Goal: Task Accomplishment & Management: Manage account settings

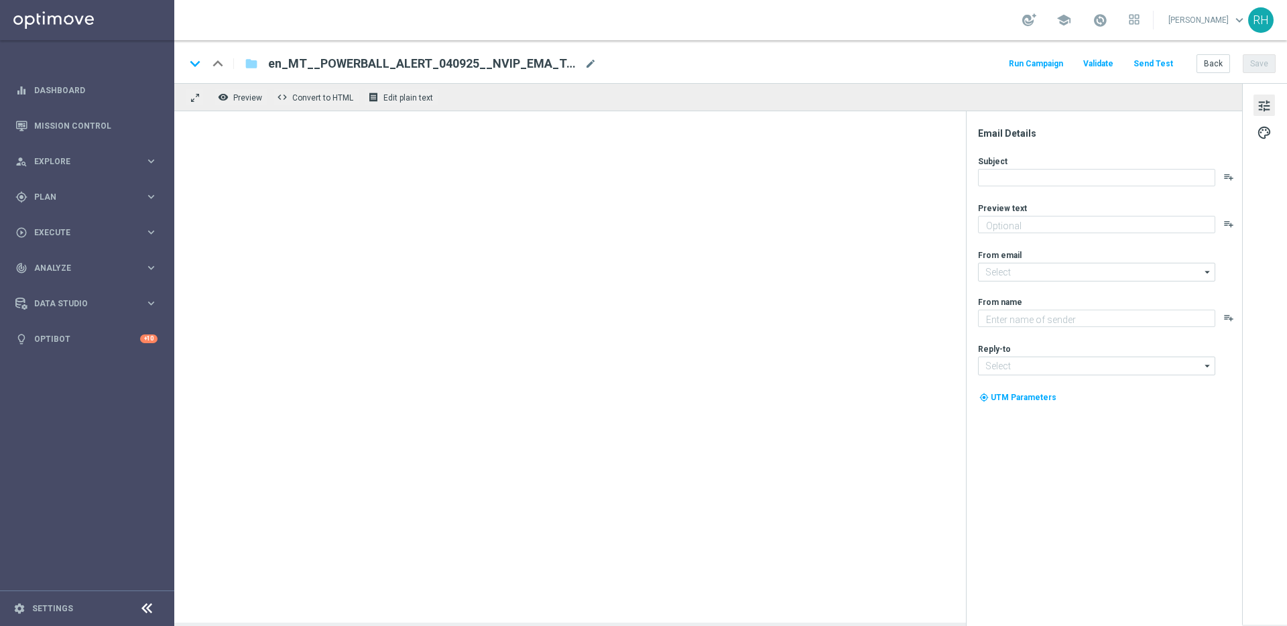
type textarea "Now surpasses €1.4 Billion! Click here to pick your numbers for the next draw, …"
type textarea "Lottoland"
type input "mail@crm.lottoland.com"
type input "support@lottoland.com"
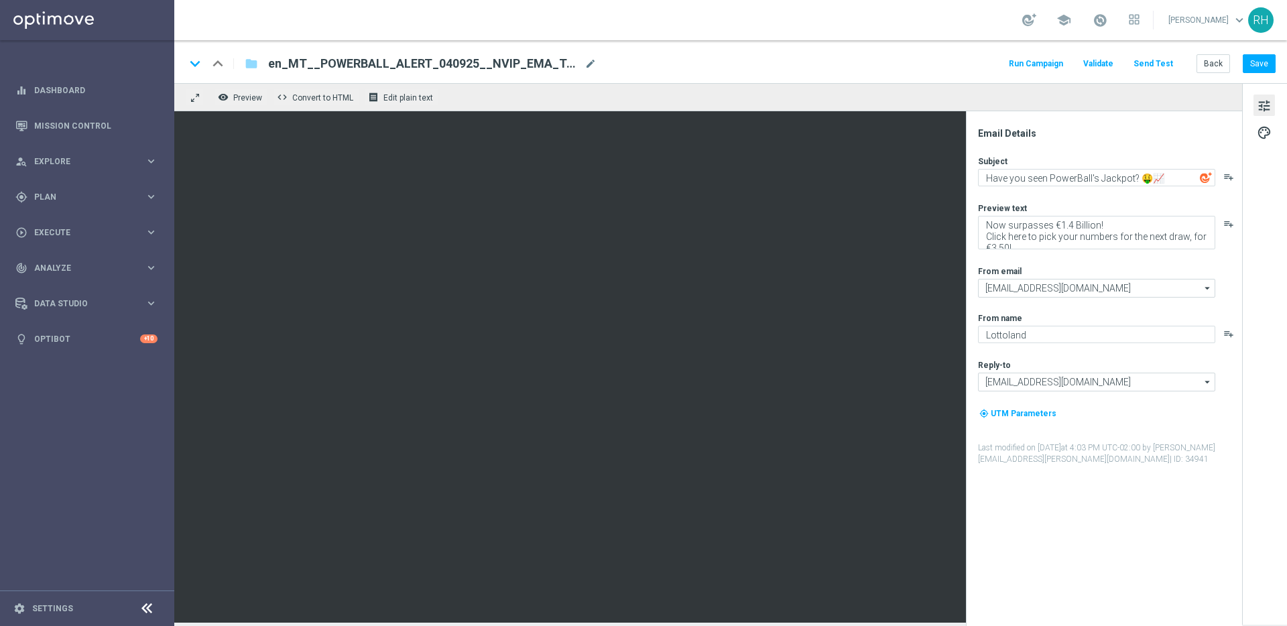
click at [918, 48] on div "keyboard_arrow_down keyboard_arrow_up folder en_MT__POWERBALL_ALERT_040925__NVI…" at bounding box center [730, 61] width 1113 height 43
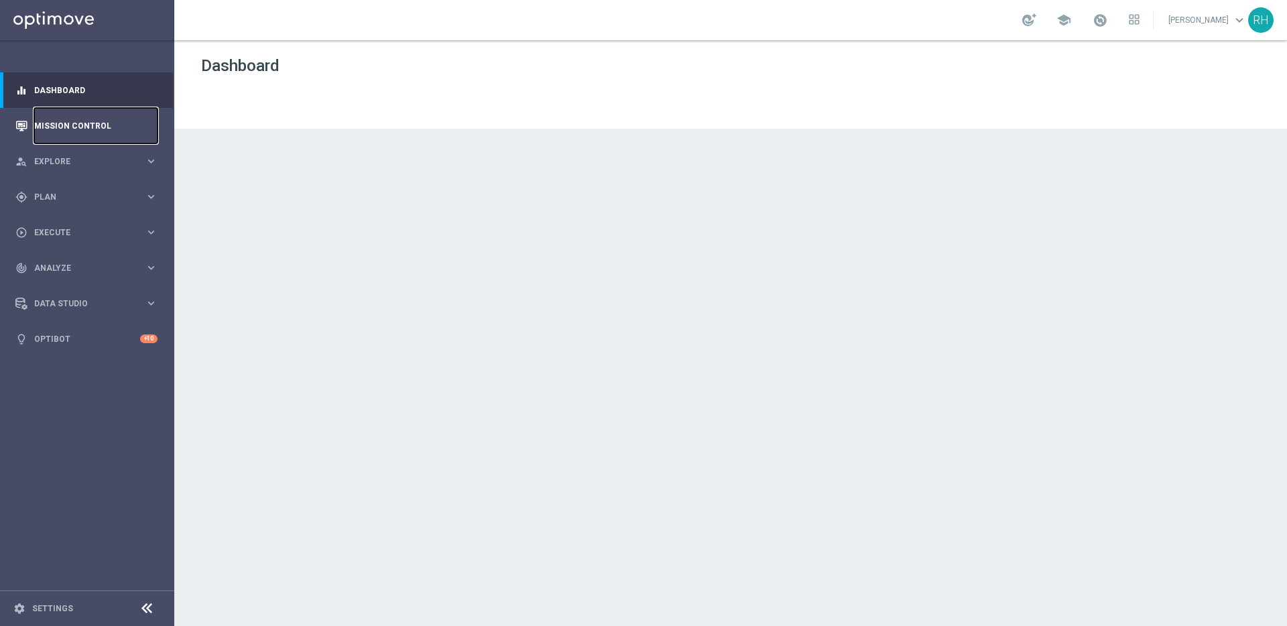
click at [113, 123] on link "Mission Control" at bounding box center [95, 126] width 123 height 36
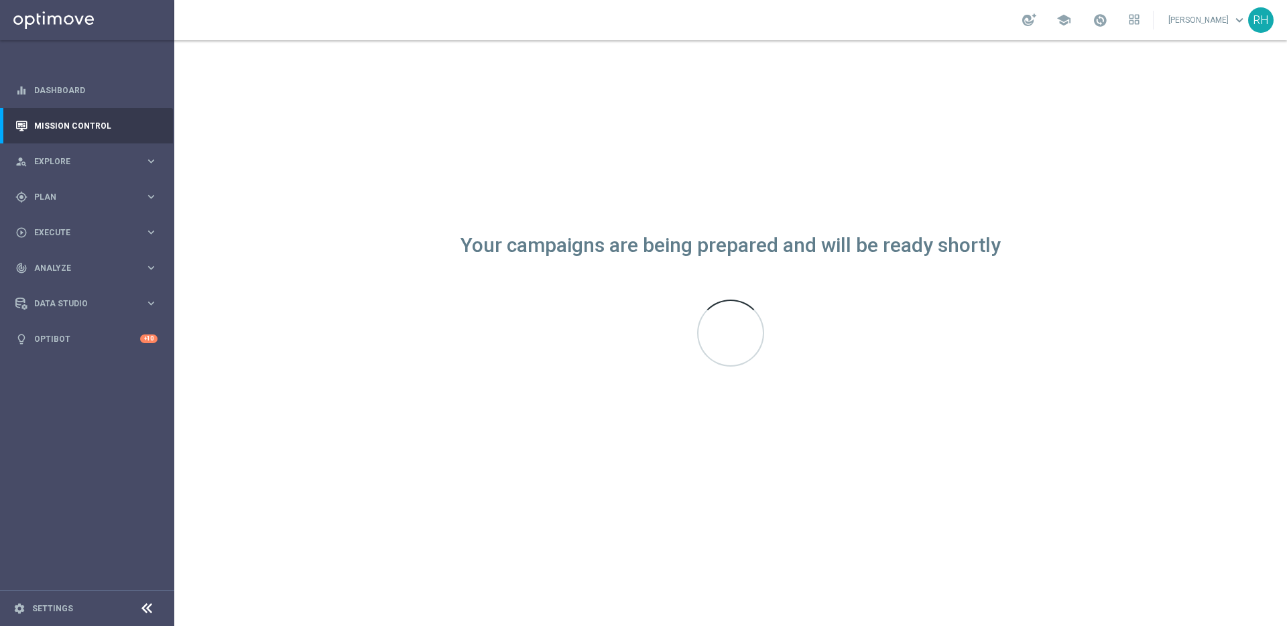
click at [935, 206] on div "Your campaigns are being prepared and will be ready shortly" at bounding box center [730, 333] width 1113 height 586
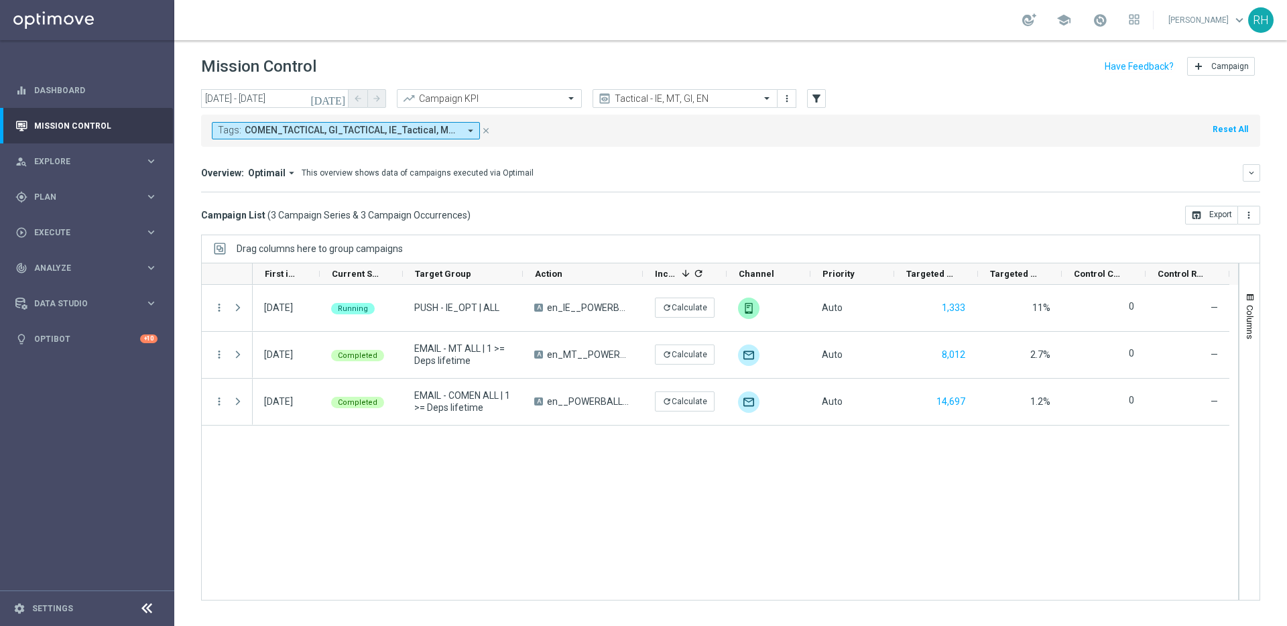
click at [841, 215] on div "Campaign List ( 3 Campaign Series & 3 Campaign Occurrences ) open_in_browser Ex…" at bounding box center [730, 215] width 1059 height 19
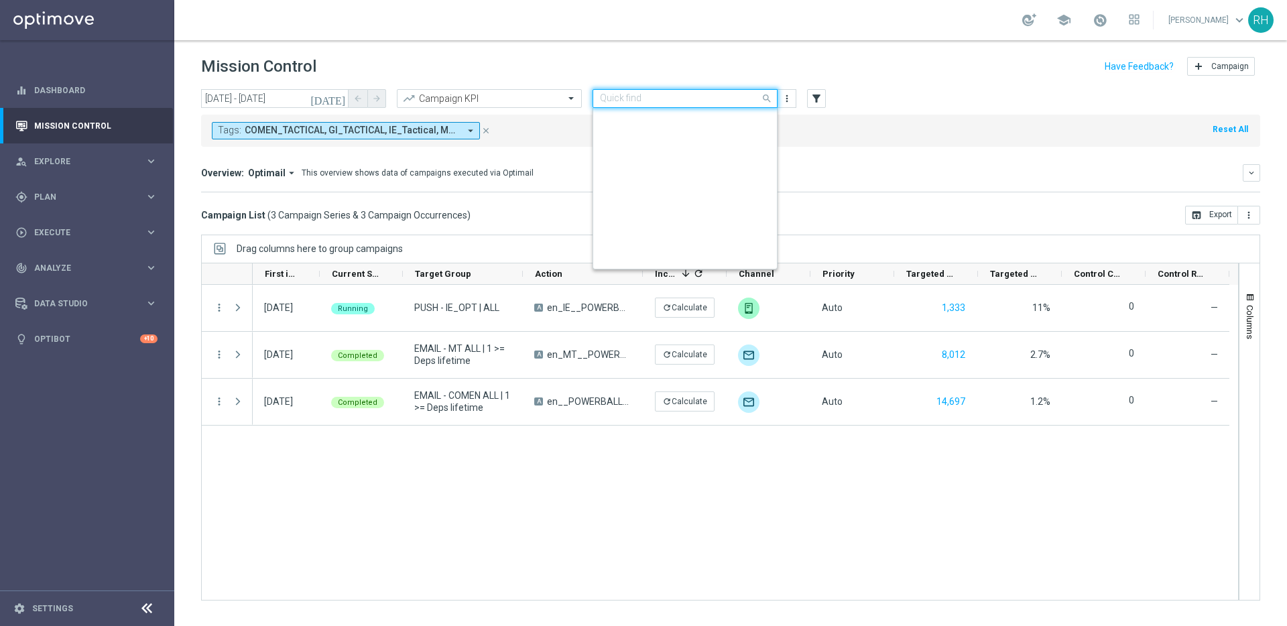
click at [634, 100] on input "text" at bounding box center [671, 98] width 143 height 11
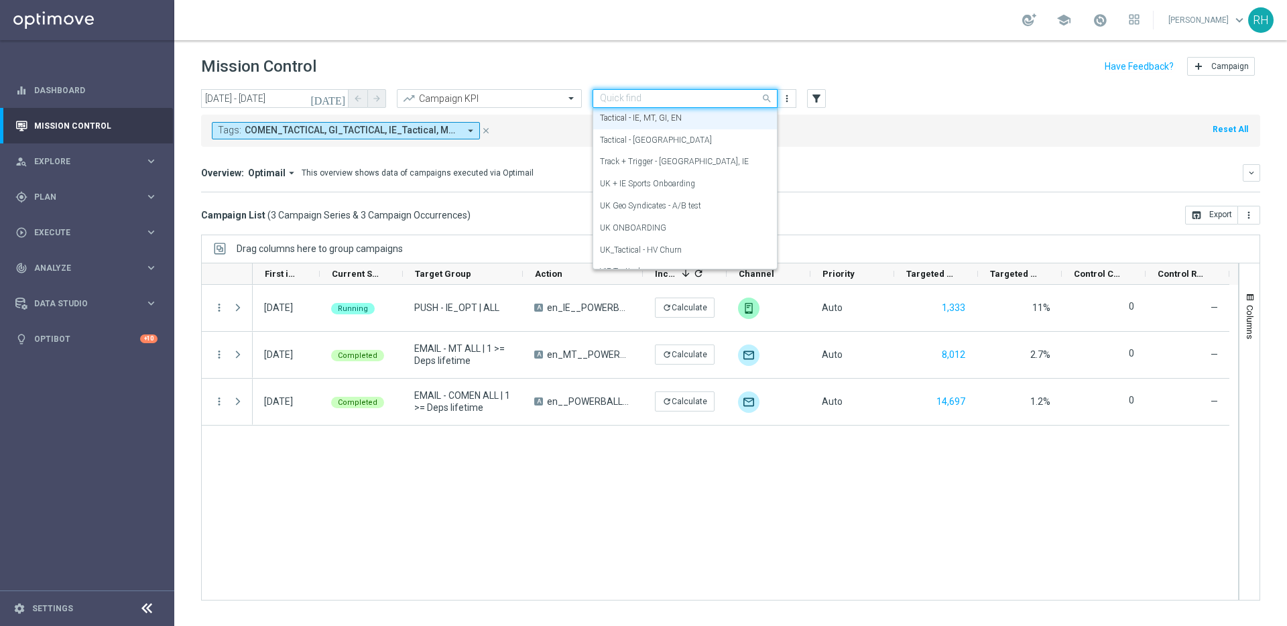
click at [334, 100] on icon "today" at bounding box center [328, 98] width 36 height 12
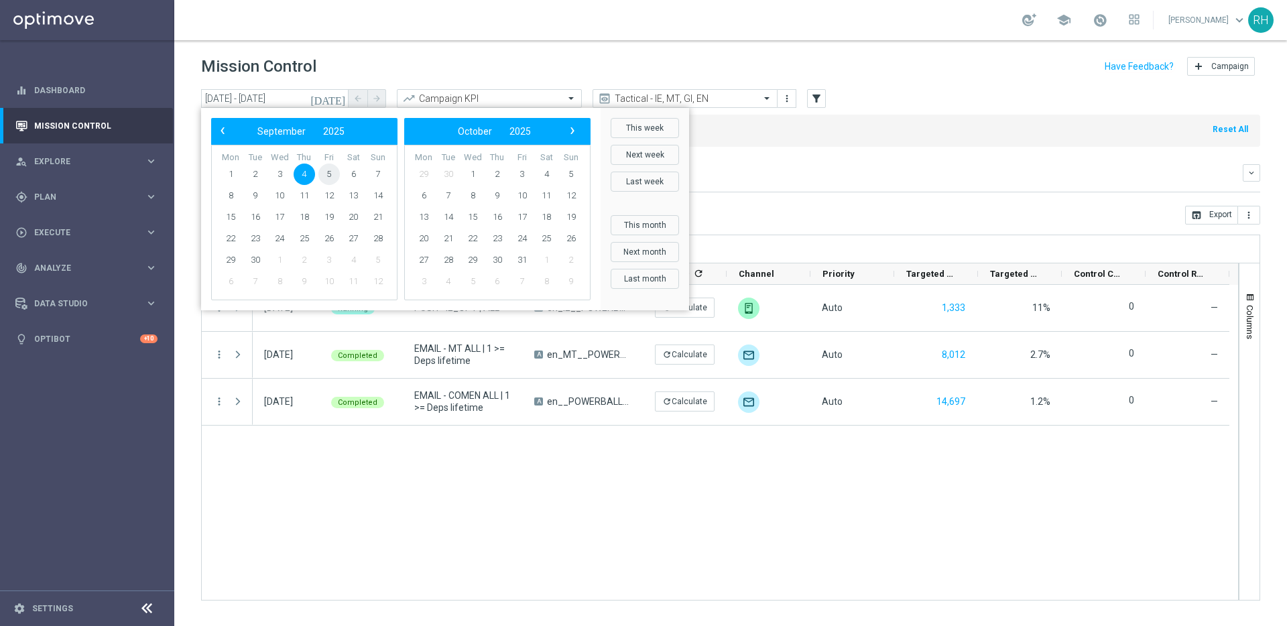
click at [332, 167] on span "5" at bounding box center [328, 174] width 21 height 21
click at [331, 173] on span "5" at bounding box center [328, 174] width 21 height 21
type input "05 Sep 2025 - 05 Sep 2025"
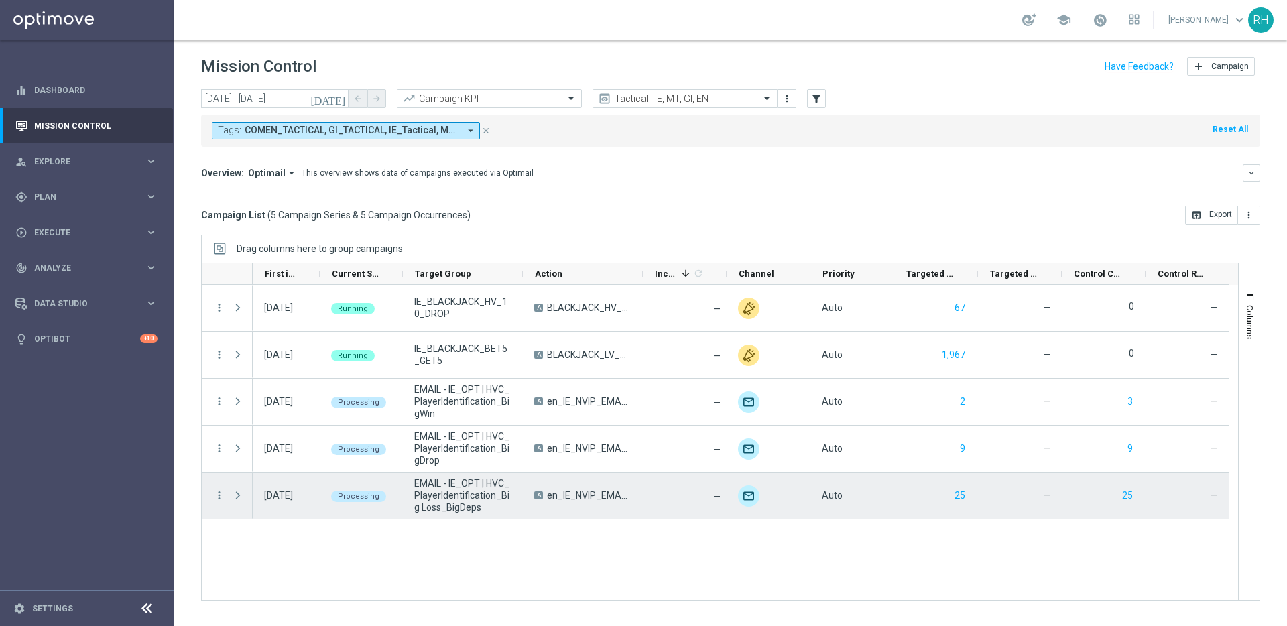
click at [1166, 517] on div "—" at bounding box center [1187, 495] width 84 height 46
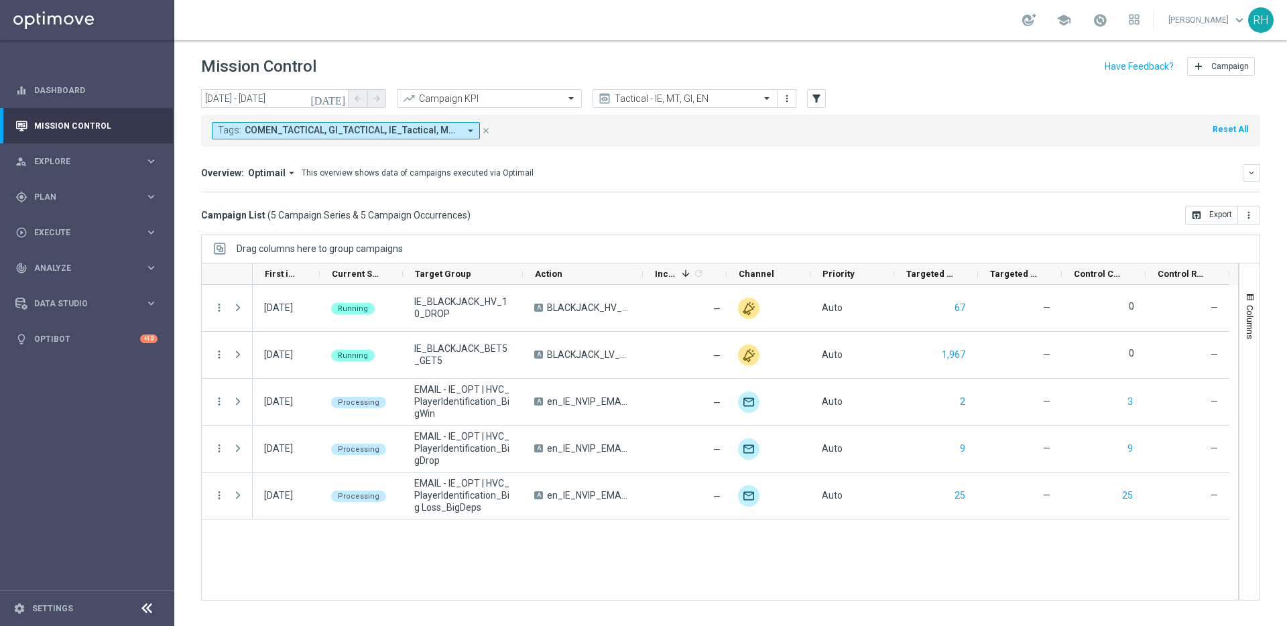
click at [1151, 525] on div "05 Sep 2025, Friday Running IE_BLACKJACK_HV_10_DROP A BLACKJACK_HV_10_DROP — un…" at bounding box center [745, 442] width 985 height 315
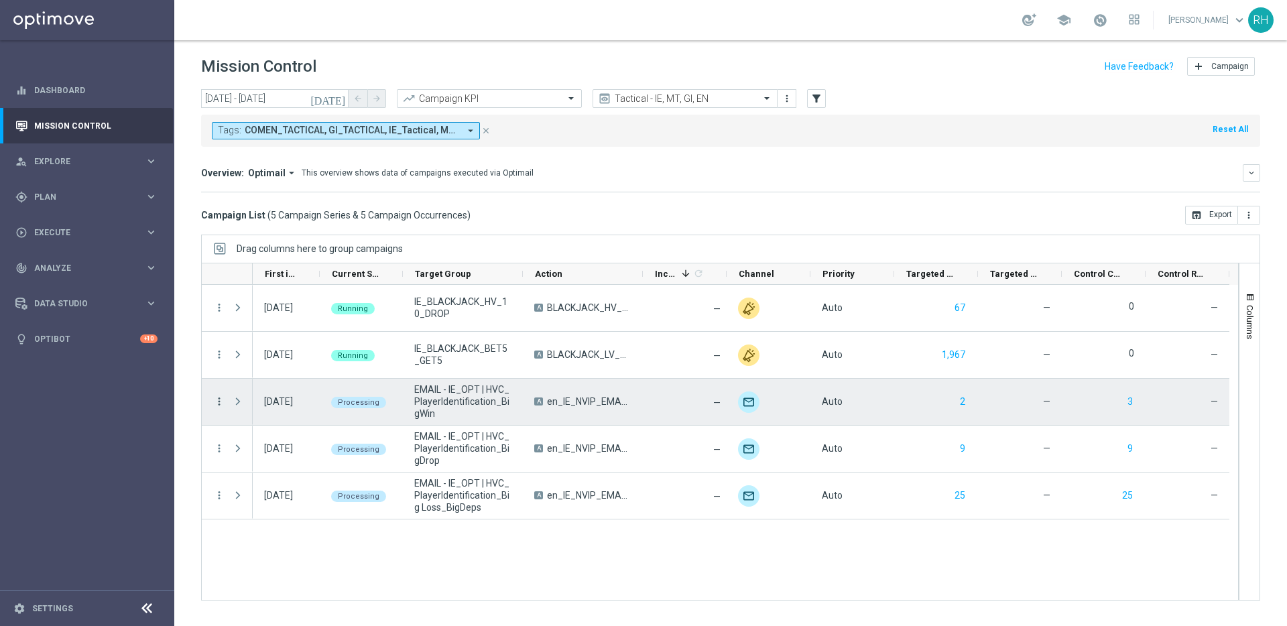
click at [220, 405] on icon "more_vert" at bounding box center [219, 401] width 12 height 12
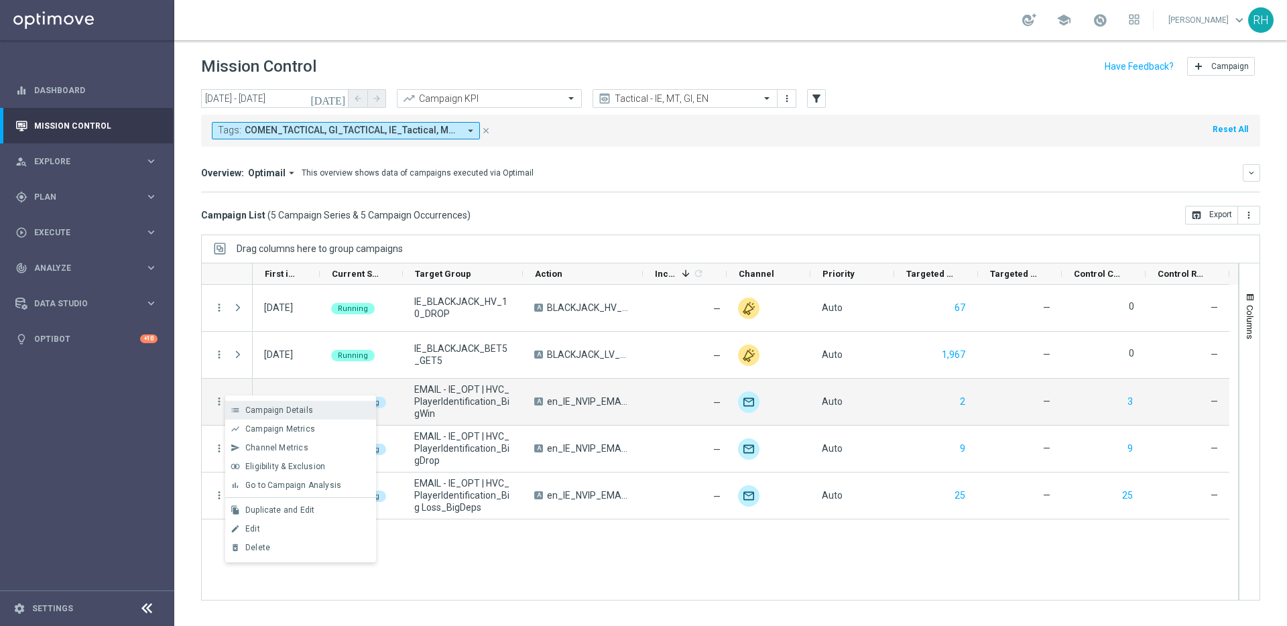
click at [249, 405] on span "Campaign Details" at bounding box center [279, 409] width 68 height 9
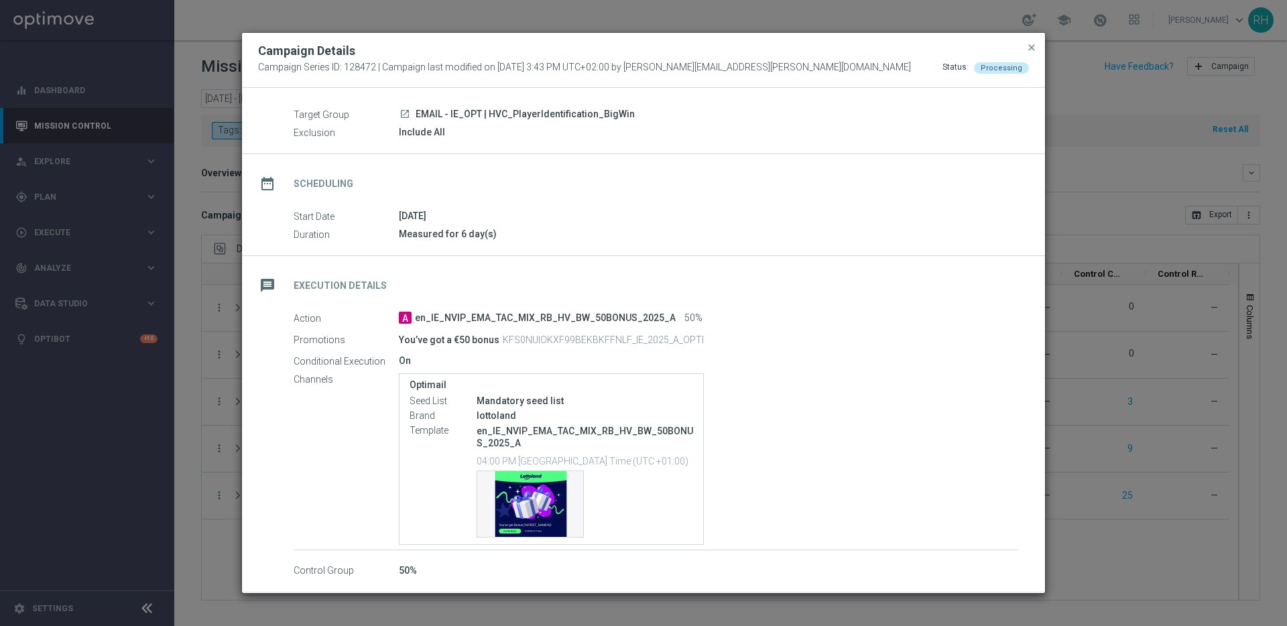
scroll to position [92, 0]
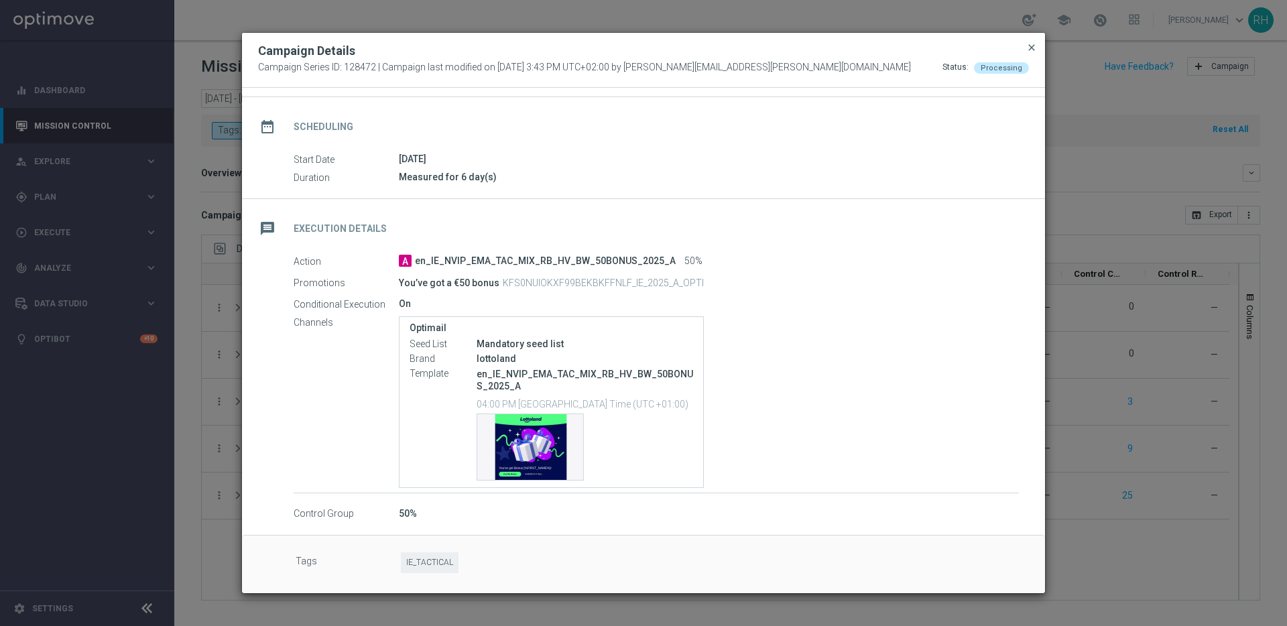
click at [1027, 51] on span "close" at bounding box center [1031, 47] width 11 height 11
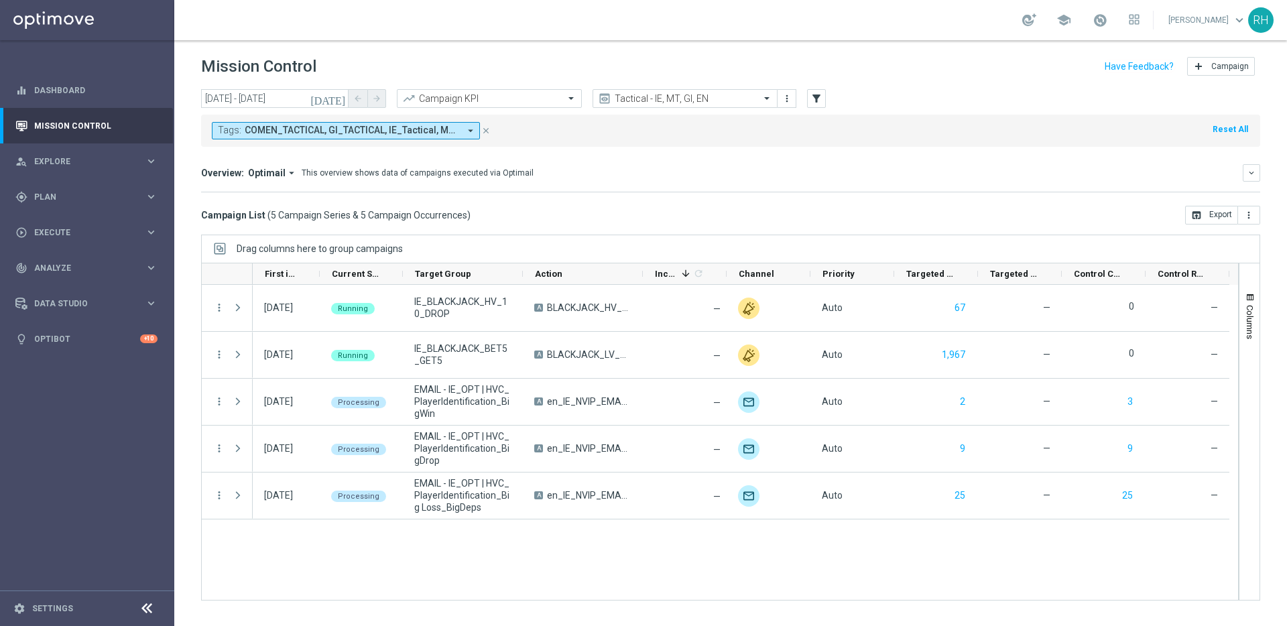
drag, startPoint x: 1093, startPoint y: 89, endPoint x: 1116, endPoint y: 64, distance: 33.7
click at [1093, 89] on div "today 05 Sep 2025 - 05 Sep 2025 arrow_back arrow_forward Campaign KPI trending_…" at bounding box center [730, 99] width 1059 height 20
click at [720, 97] on input "text" at bounding box center [671, 98] width 143 height 11
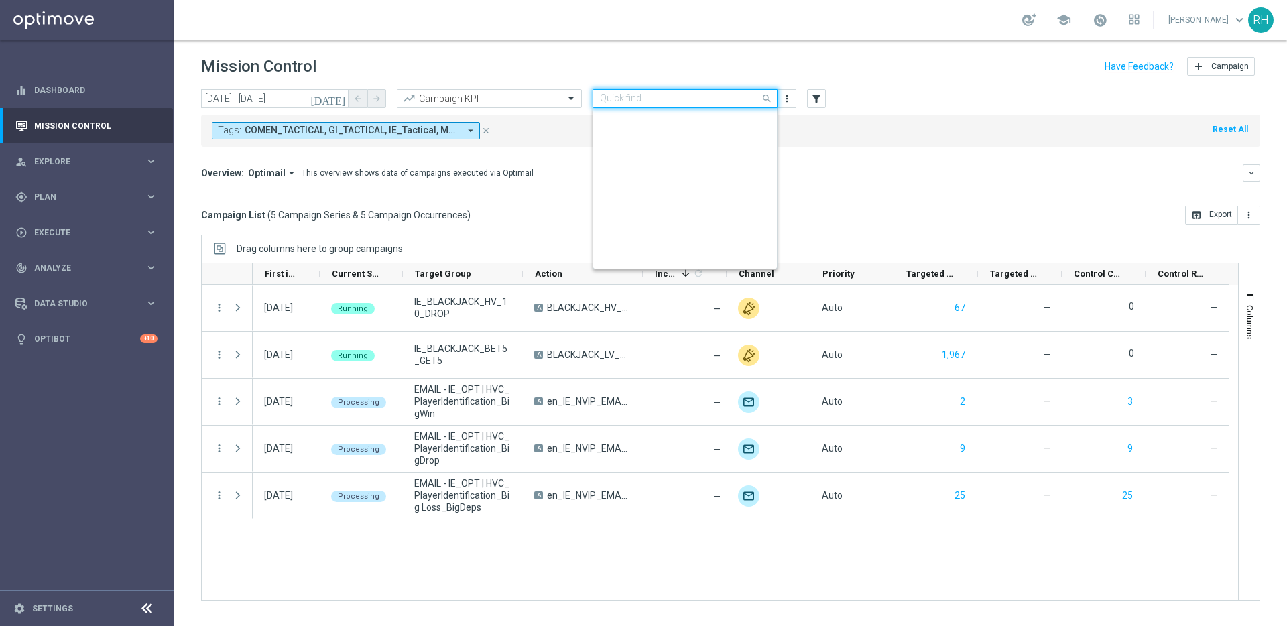
scroll to position [288, 0]
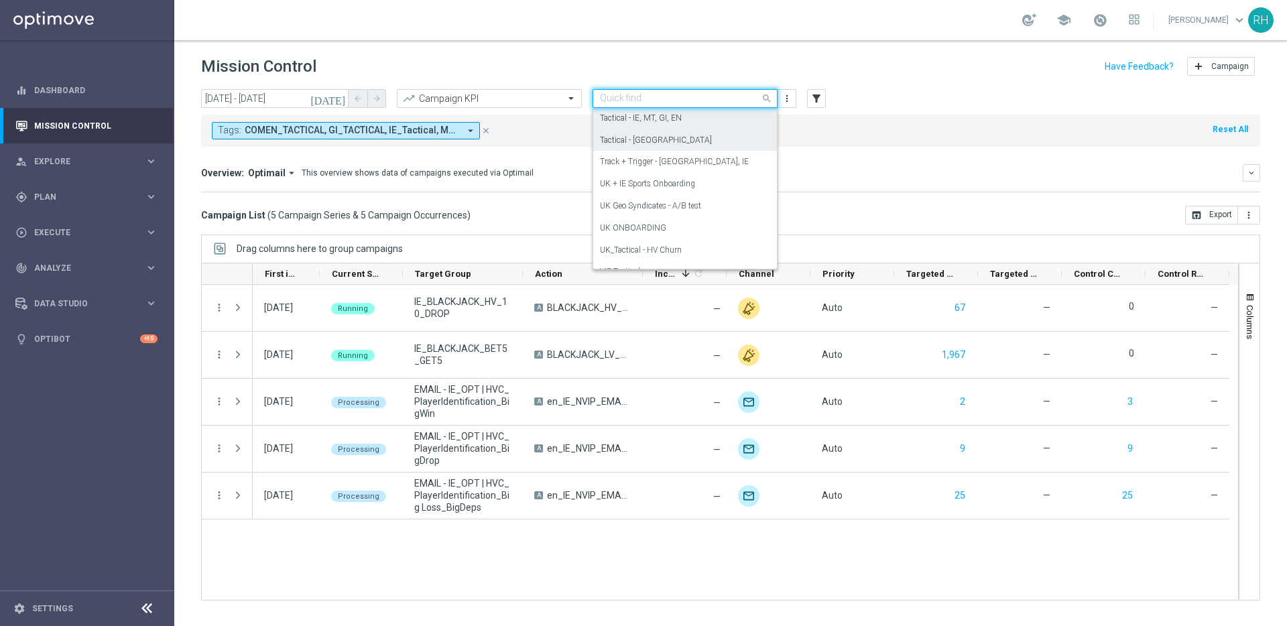
click at [706, 136] on div "Tactical - UK" at bounding box center [685, 140] width 170 height 22
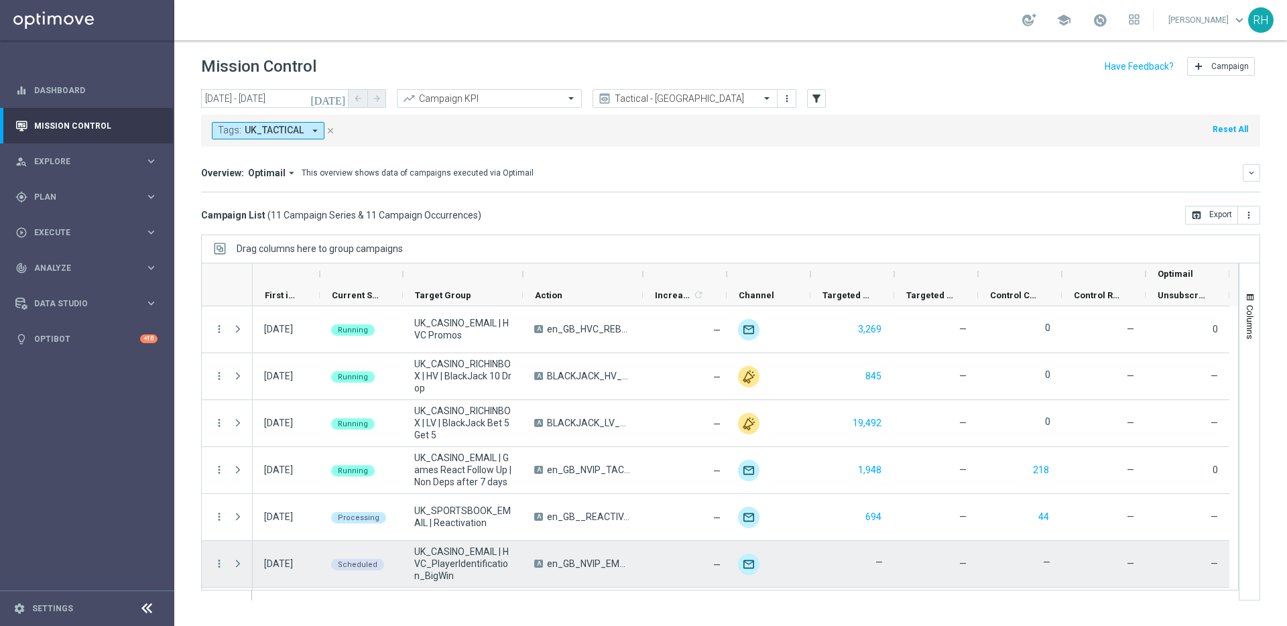
scroll to position [142, 0]
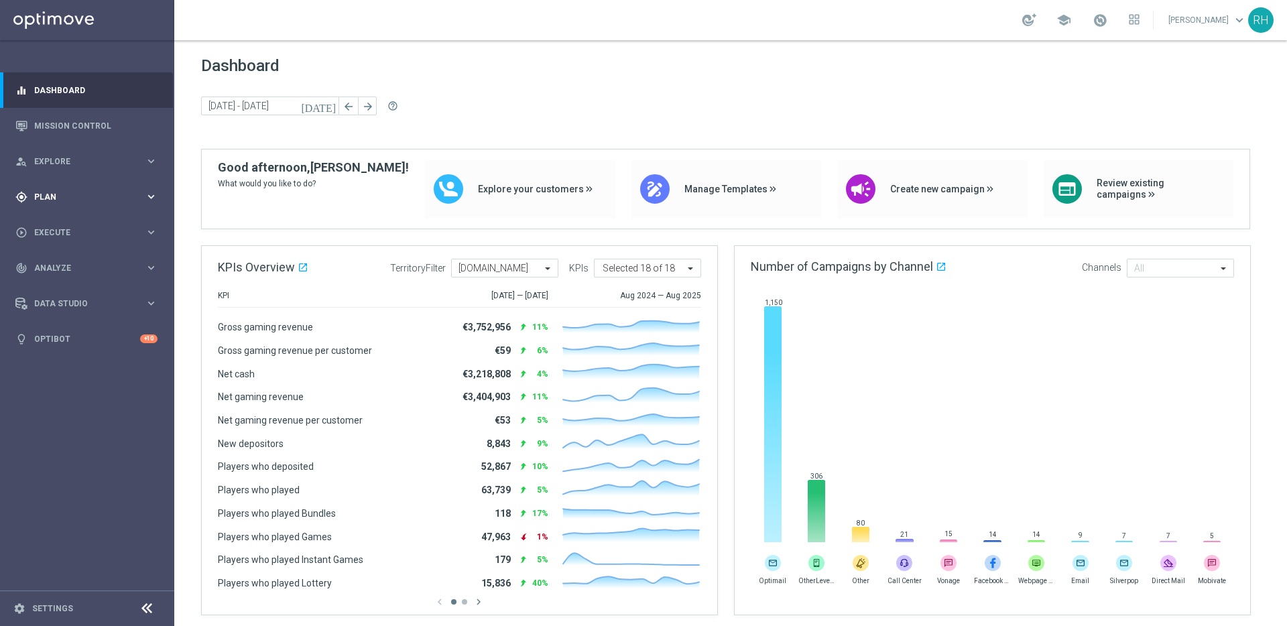
click at [112, 196] on span "Plan" at bounding box center [89, 197] width 111 height 8
click at [62, 225] on link "Target Groups" at bounding box center [87, 224] width 105 height 11
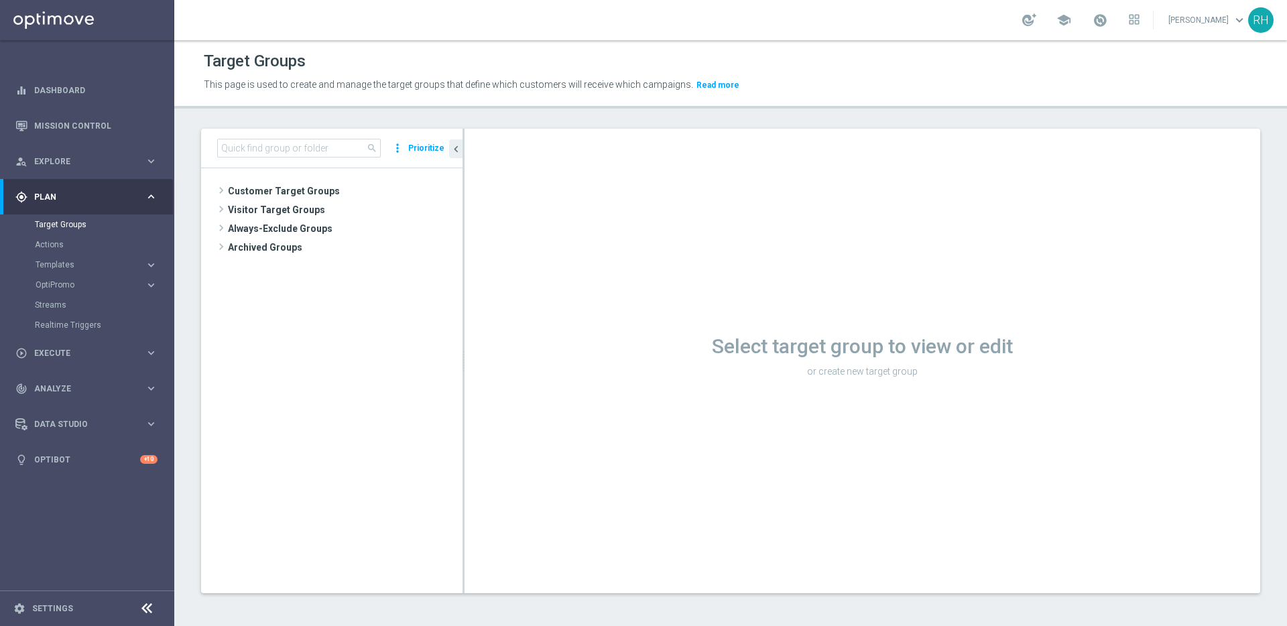
click at [436, 112] on div "Target Groups This page is used to create and manage the target groups that def…" at bounding box center [730, 333] width 1113 height 586
click at [301, 148] on input at bounding box center [299, 148] width 164 height 19
paste input "UK_EMAIL_UK APP SURVEY_ALL | Active in the last 30 days, Reminder"
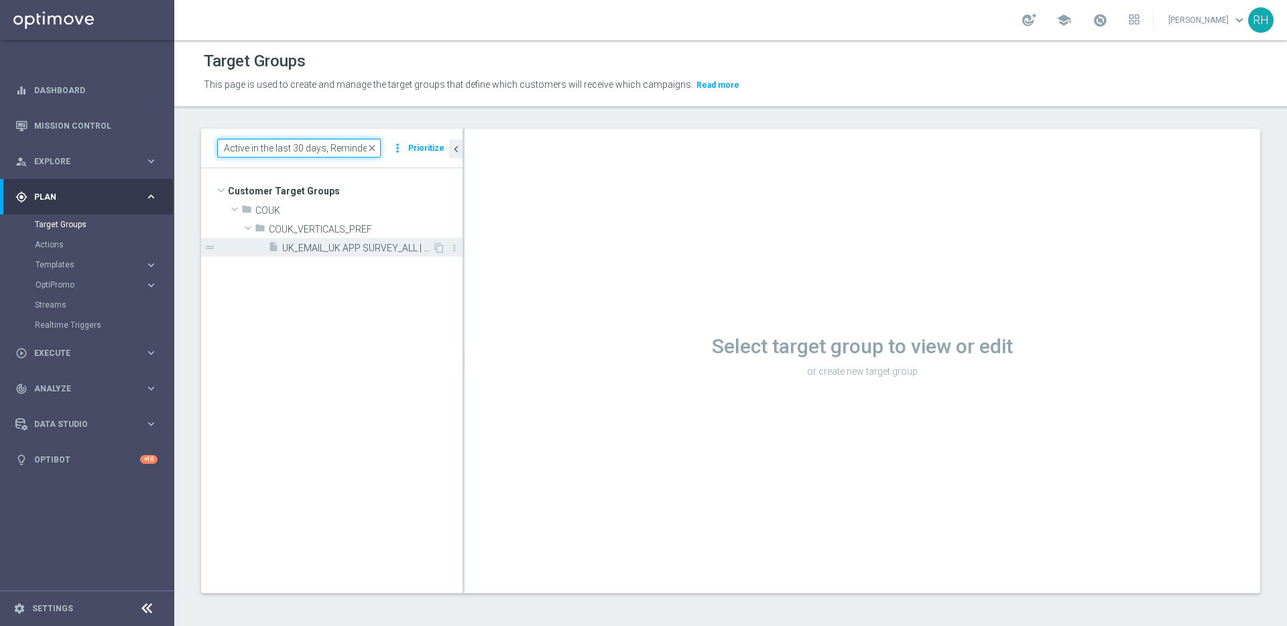
type input "UK_EMAIL_UK APP SURVEY_ALL | Active in the last 30 days, Reminder"
click at [341, 240] on div "insert_drive_file UK_EMAIL_UK APP SURVEY_ALL | Active in the last 30 days, Remi…" at bounding box center [350, 247] width 164 height 19
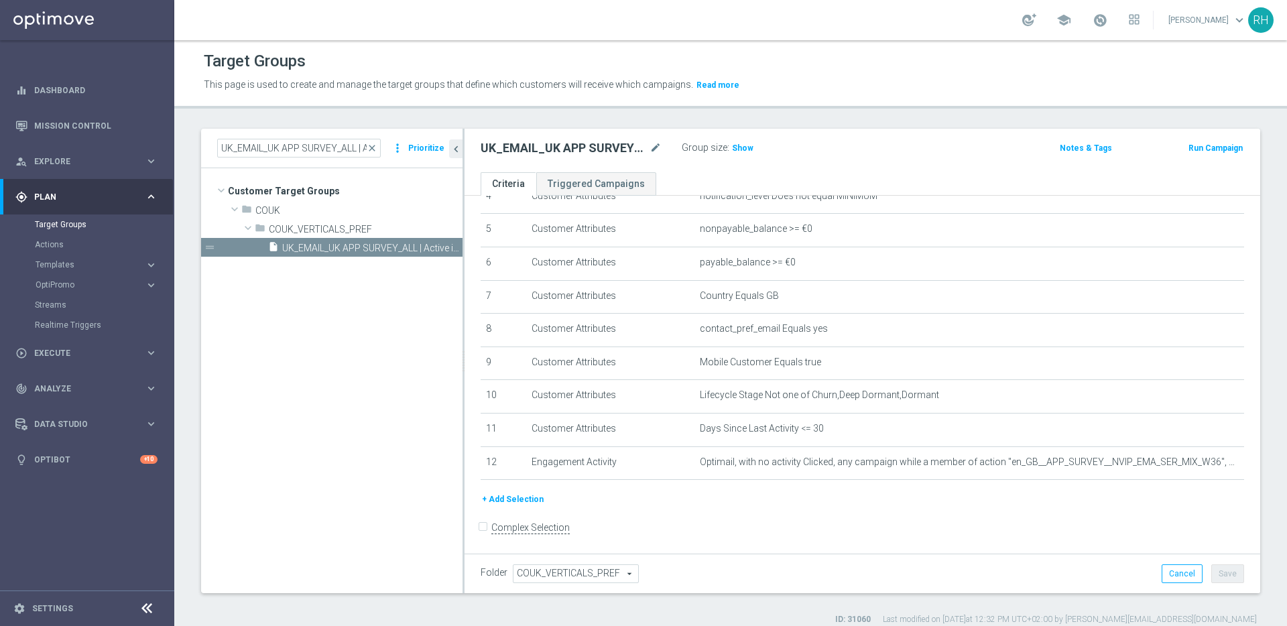
scroll to position [164, 0]
click at [906, 532] on form "Complex Selection Invalid Expression" at bounding box center [862, 541] width 763 height 50
click at [1196, 462] on icon "mode_edit" at bounding box center [1201, 460] width 11 height 11
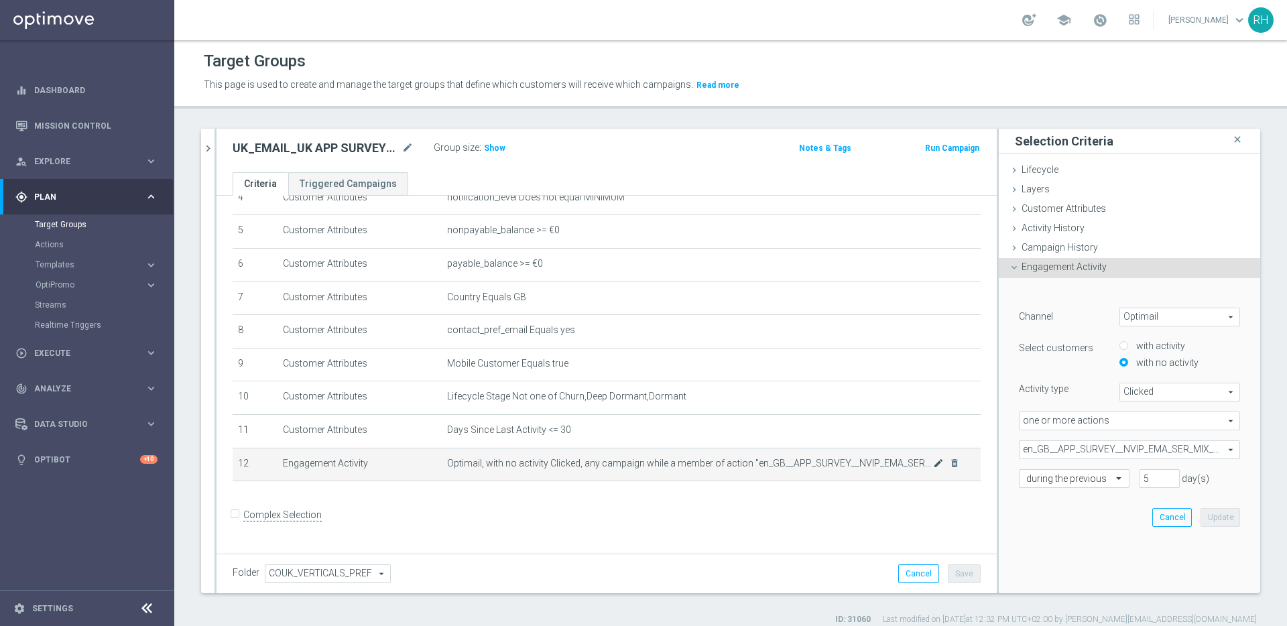
scroll to position [149, 0]
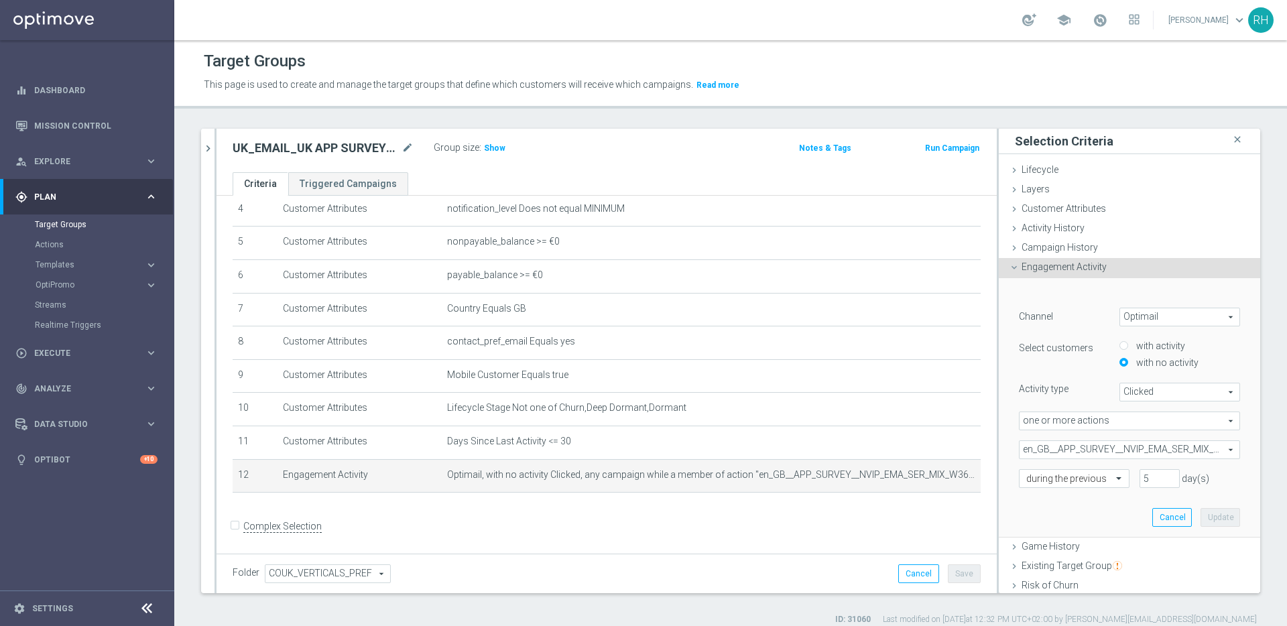
click at [1177, 394] on span "Clicked" at bounding box center [1179, 391] width 119 height 17
click at [1198, 395] on span "Clicked" at bounding box center [1179, 391] width 119 height 17
click at [1198, 392] on span "Clicked" at bounding box center [1179, 391] width 119 height 17
click at [1184, 419] on span "one or more actions" at bounding box center [1129, 420] width 220 height 17
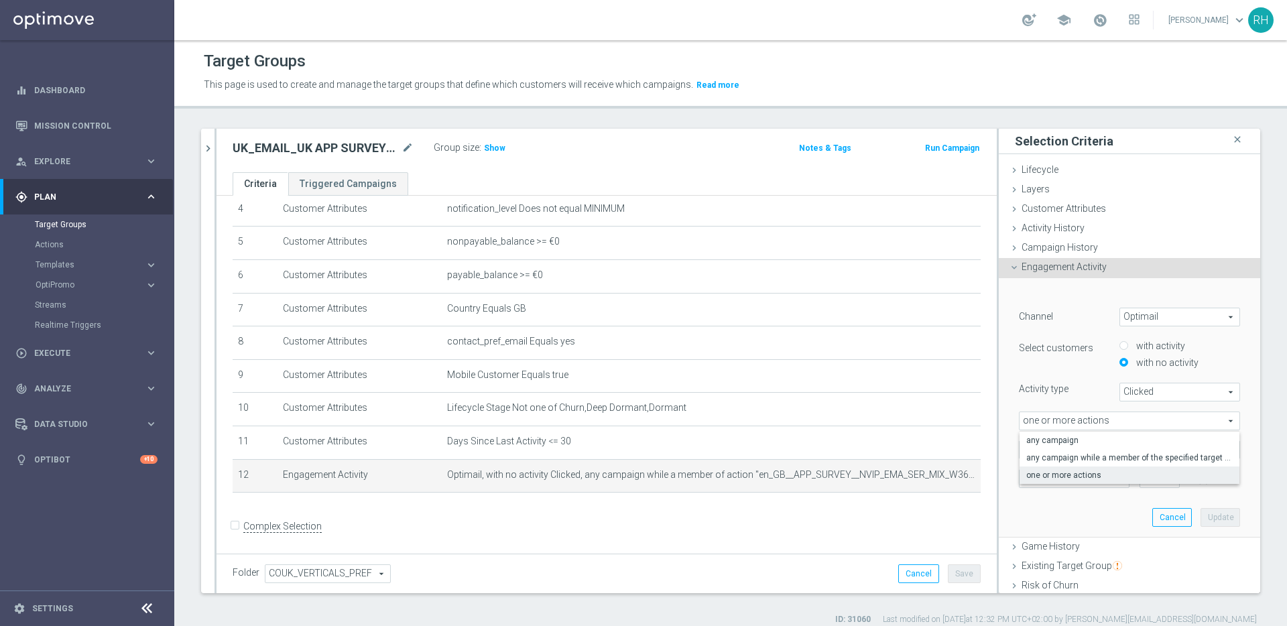
click at [1184, 419] on span "one or more actions" at bounding box center [1129, 420] width 220 height 17
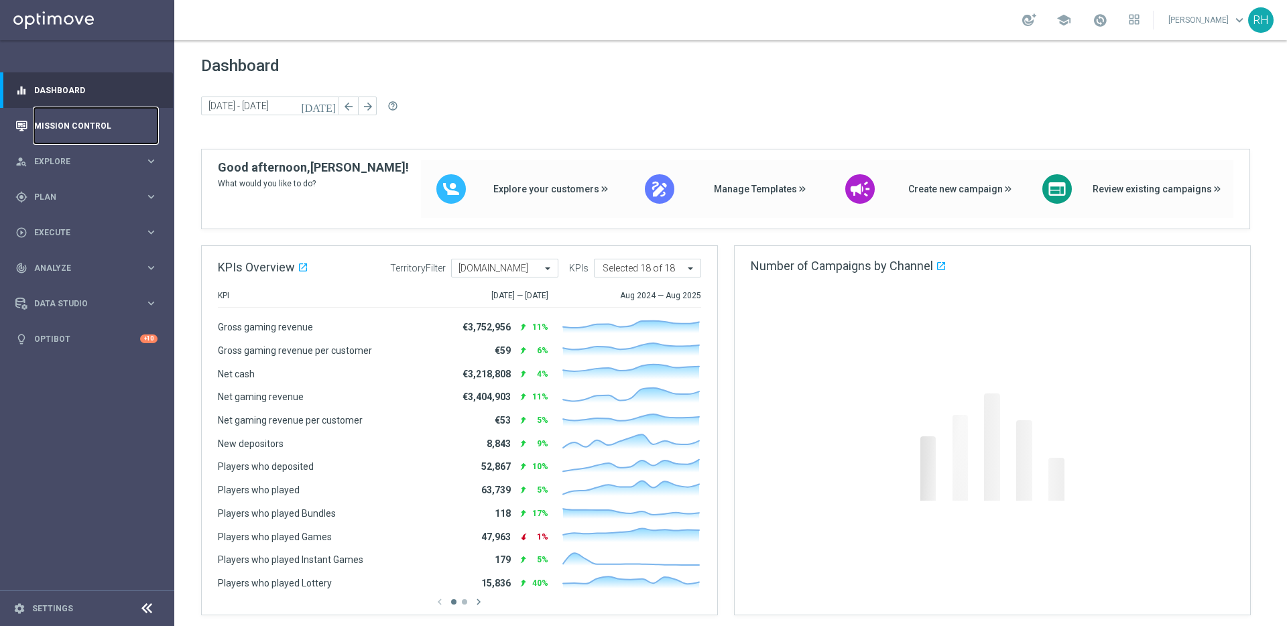
click at [112, 142] on link "Mission Control" at bounding box center [95, 126] width 123 height 36
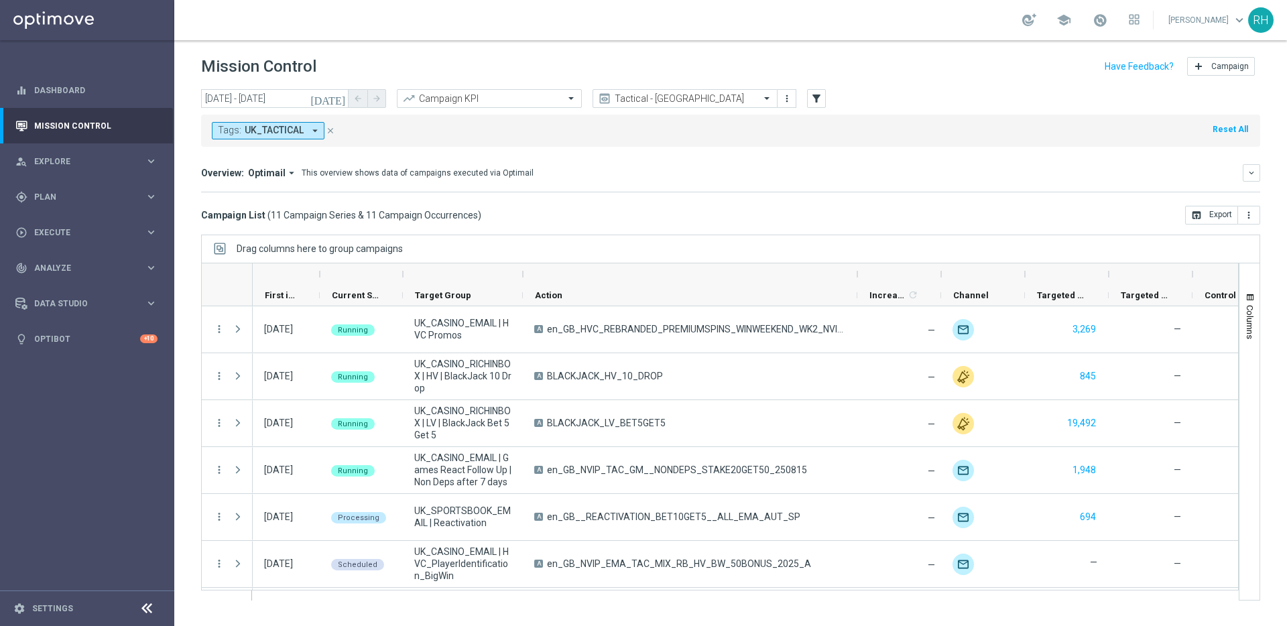
drag, startPoint x: 641, startPoint y: 271, endPoint x: 855, endPoint y: 270, distance: 214.5
click at [856, 267] on div at bounding box center [857, 273] width 5 height 21
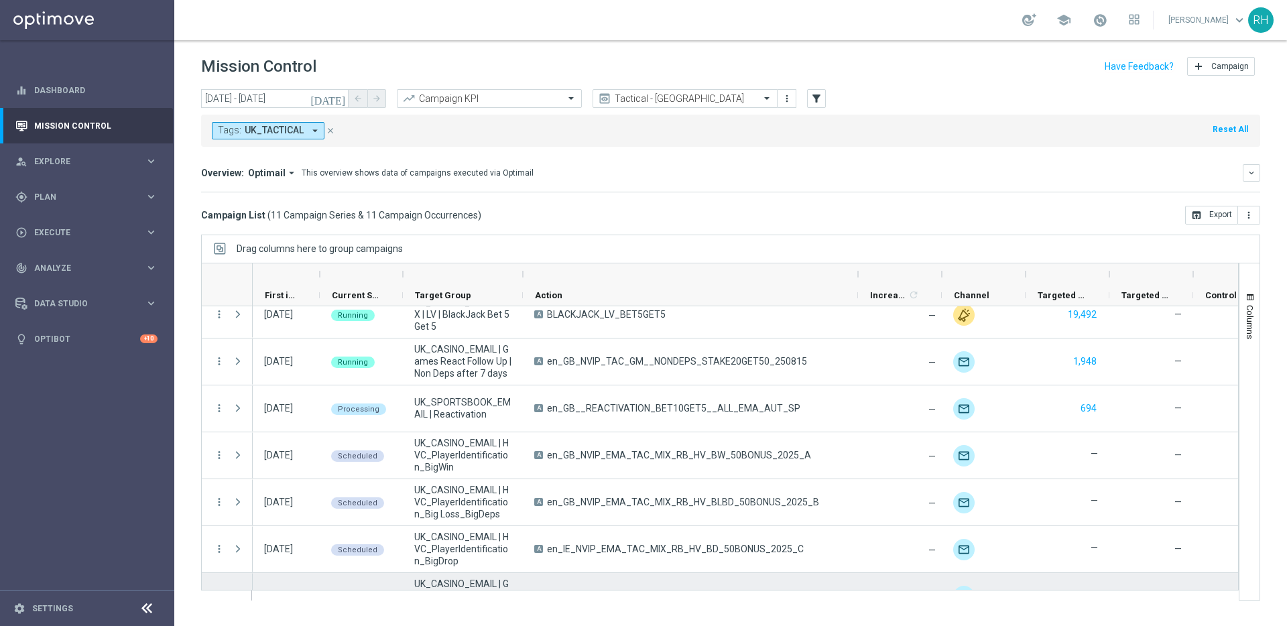
scroll to position [233, 0]
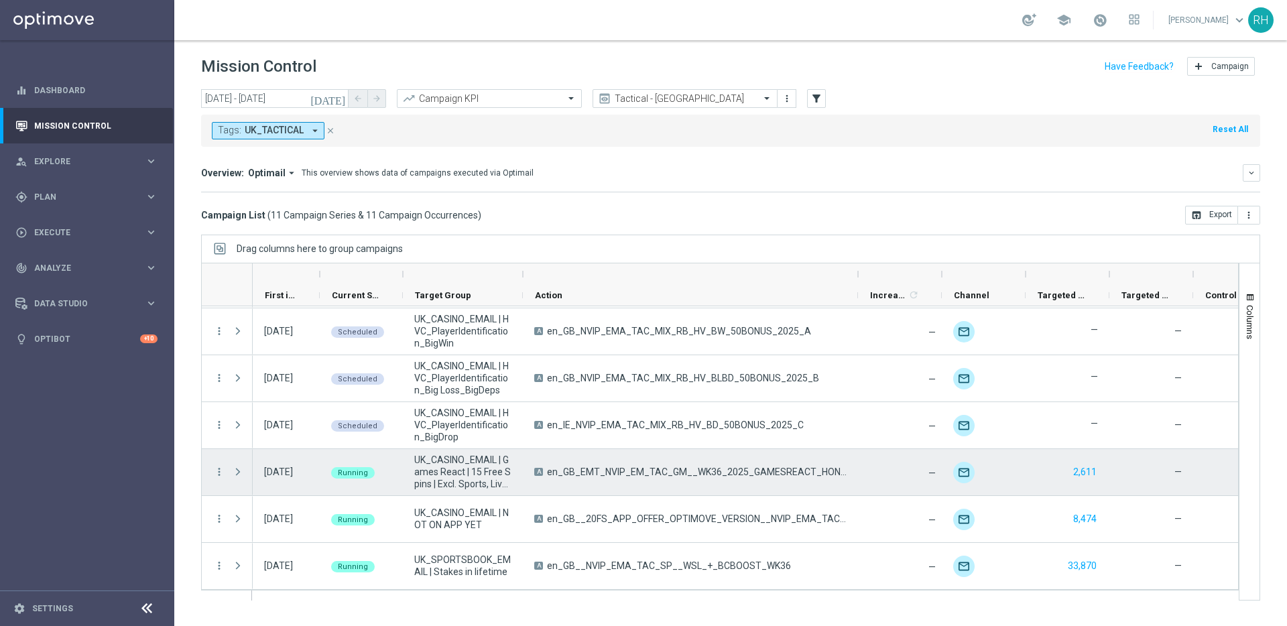
click at [455, 474] on span "UK_CASINO_EMAIL | Games React | 15 Free Spins | Excl. Sports, Live Casino" at bounding box center [462, 472] width 97 height 36
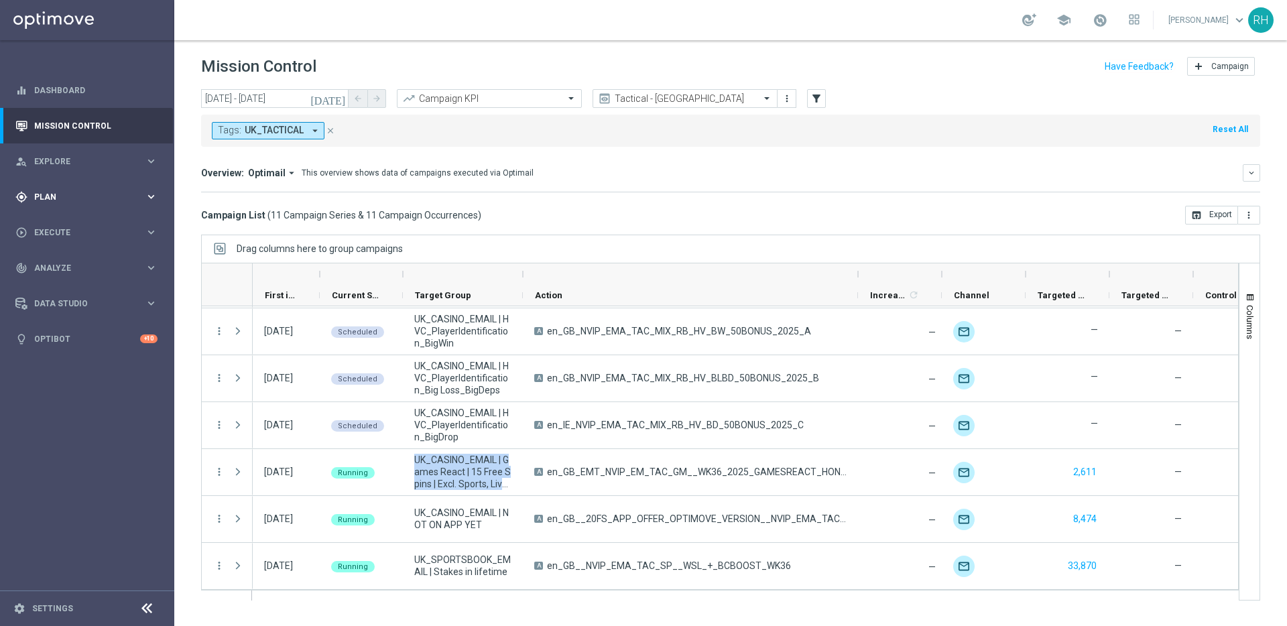
click at [68, 198] on span "Plan" at bounding box center [89, 197] width 111 height 8
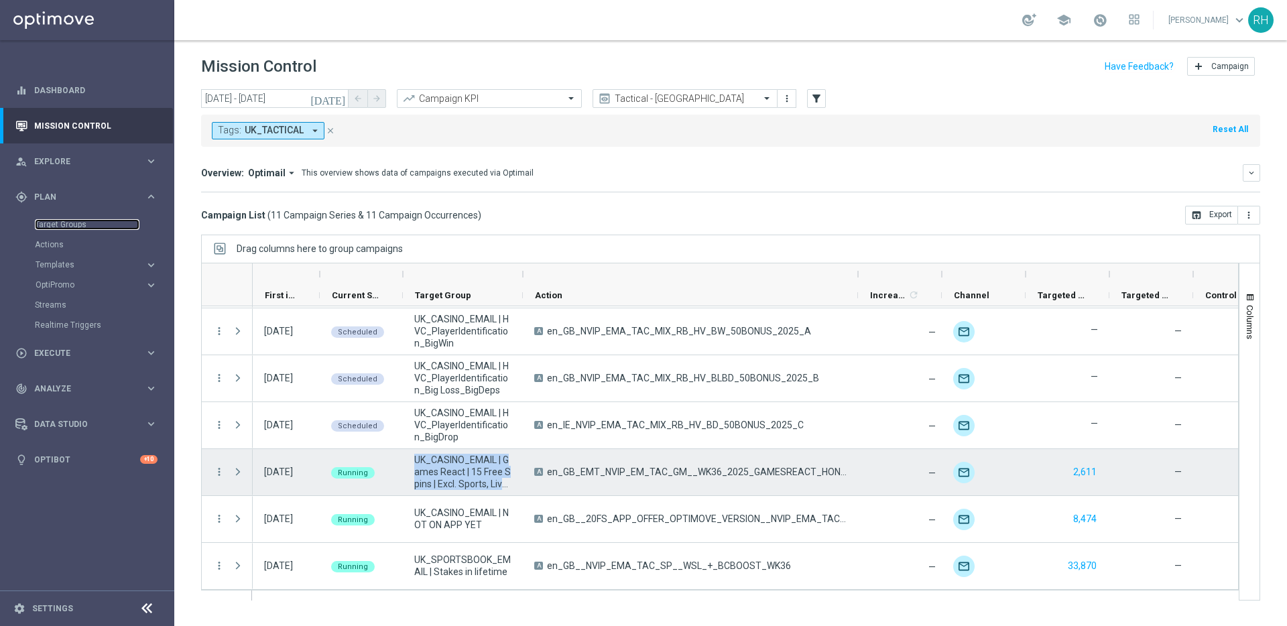
copy span "UK_CASINO_EMAIL | Games React | 15 Free Spins | Excl. Sports, Live Casino"
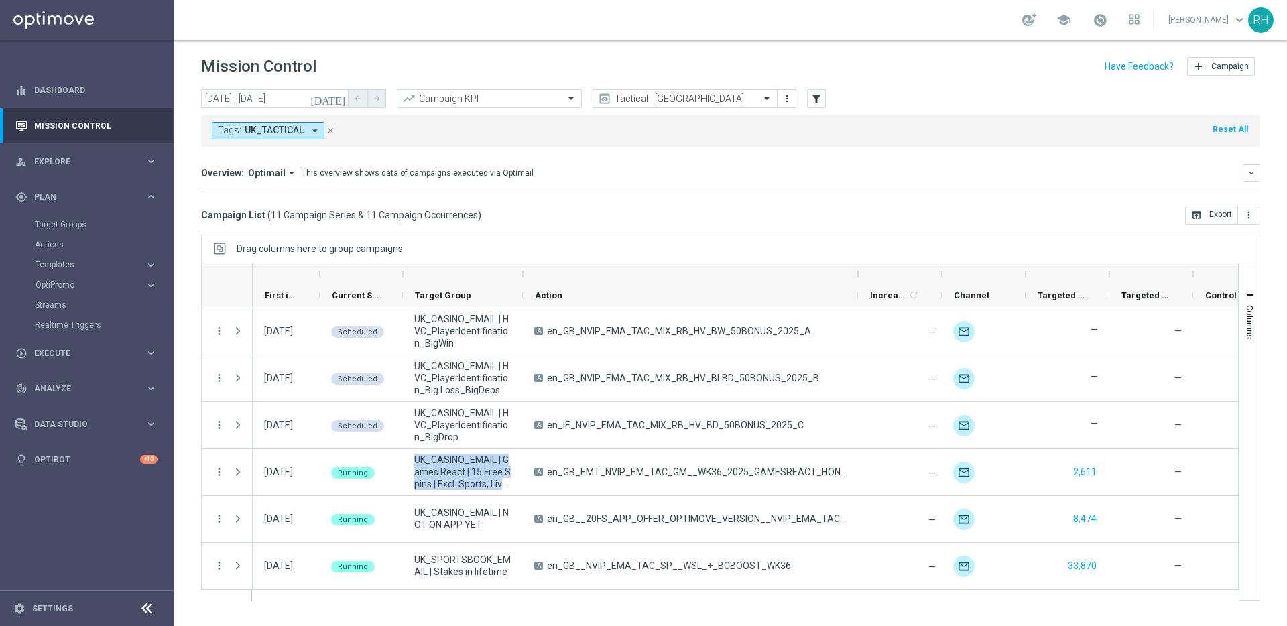
click at [338, 89] on button "today" at bounding box center [328, 99] width 40 height 20
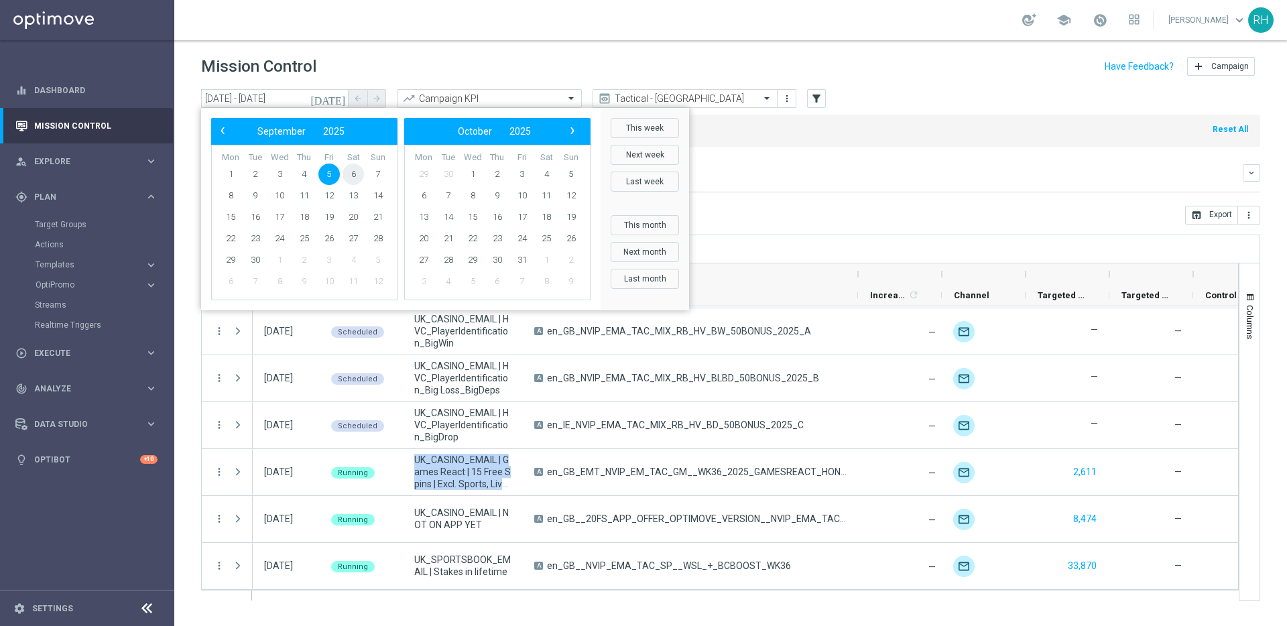
click at [351, 177] on span "6" at bounding box center [352, 174] width 21 height 21
type input "06 Sep 2025 - 06 Sep 2025"
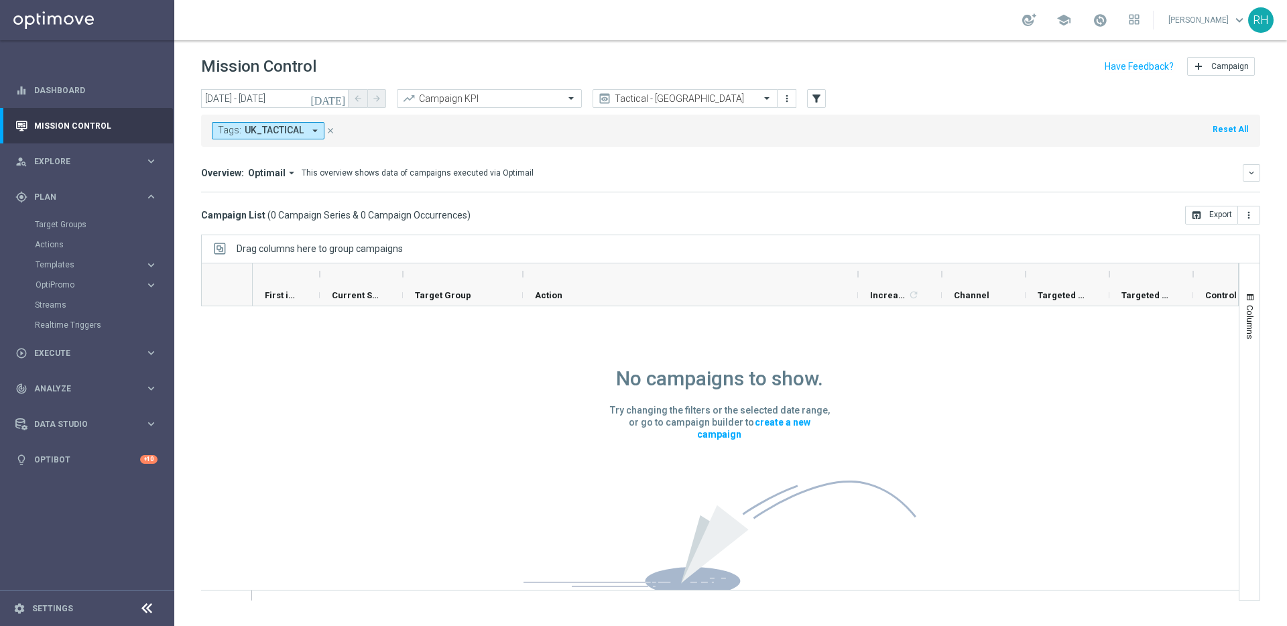
scroll to position [0, 0]
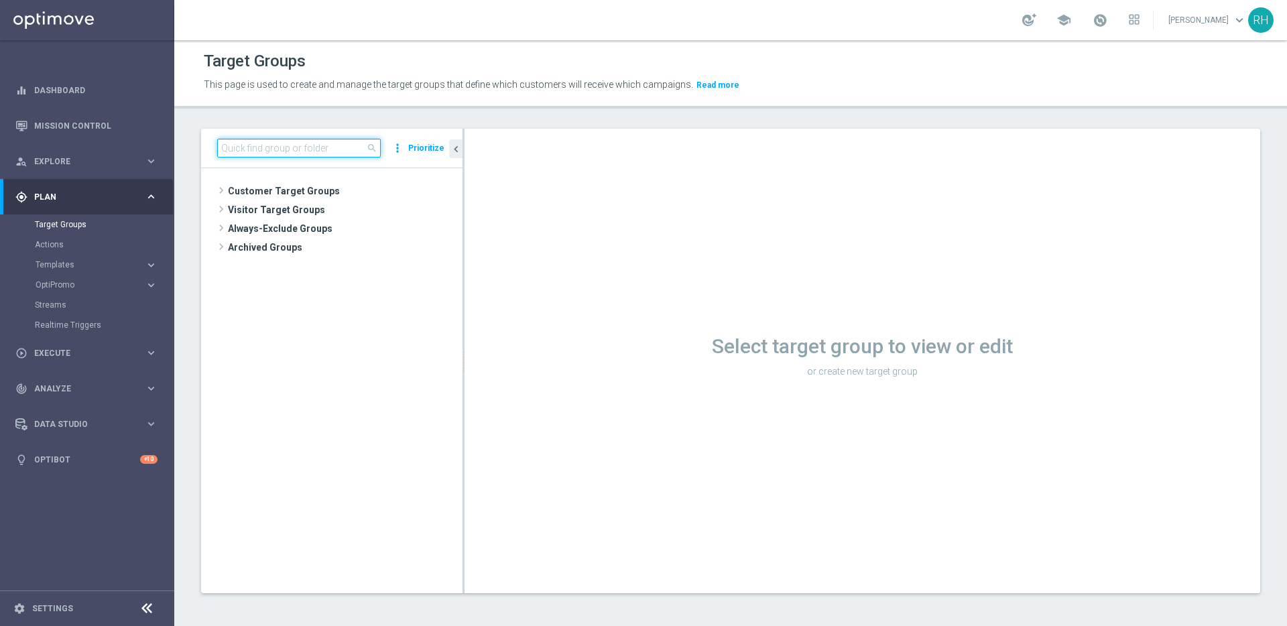
click at [367, 150] on input at bounding box center [299, 148] width 164 height 19
paste input "UK_CASINO_EMAIL | Games React | 15 Free Spins | Excl. Sports, Live Casino"
type input "UK_CASINO_EMAIL | Games React | 15 Free Spins | Excl. Sports, Live Casino"
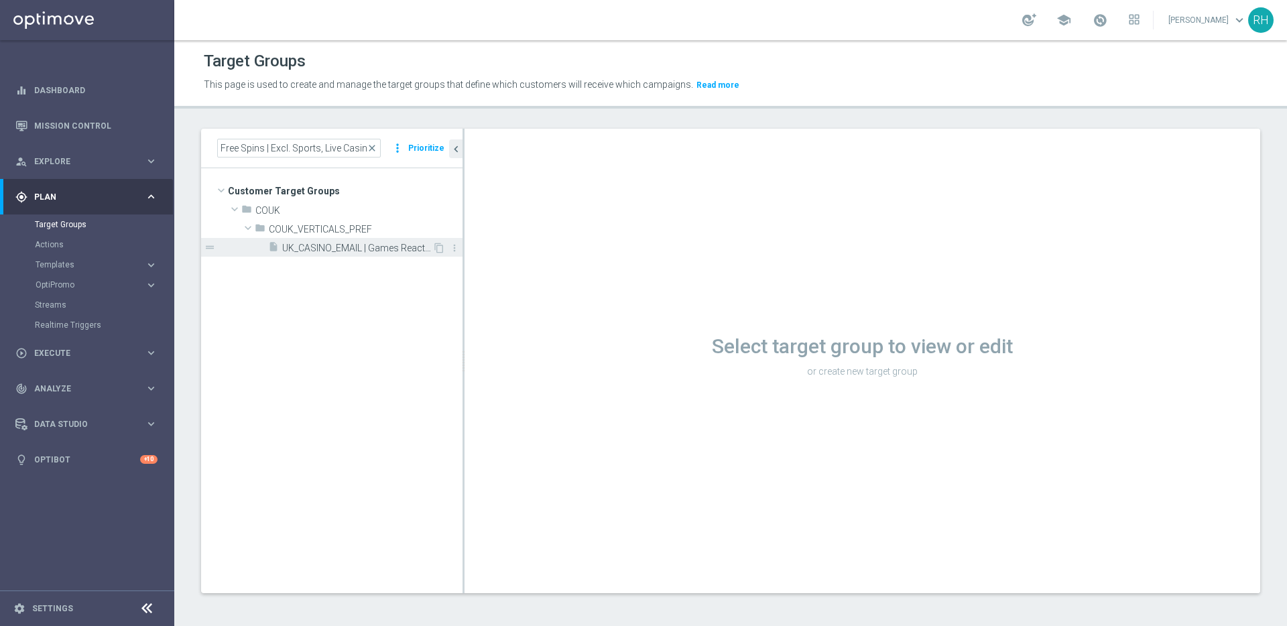
click at [363, 254] on div "insert_drive_file UK_CASINO_EMAIL | Games React | 15 Free Spins | Excl. Sports,…" at bounding box center [350, 247] width 164 height 19
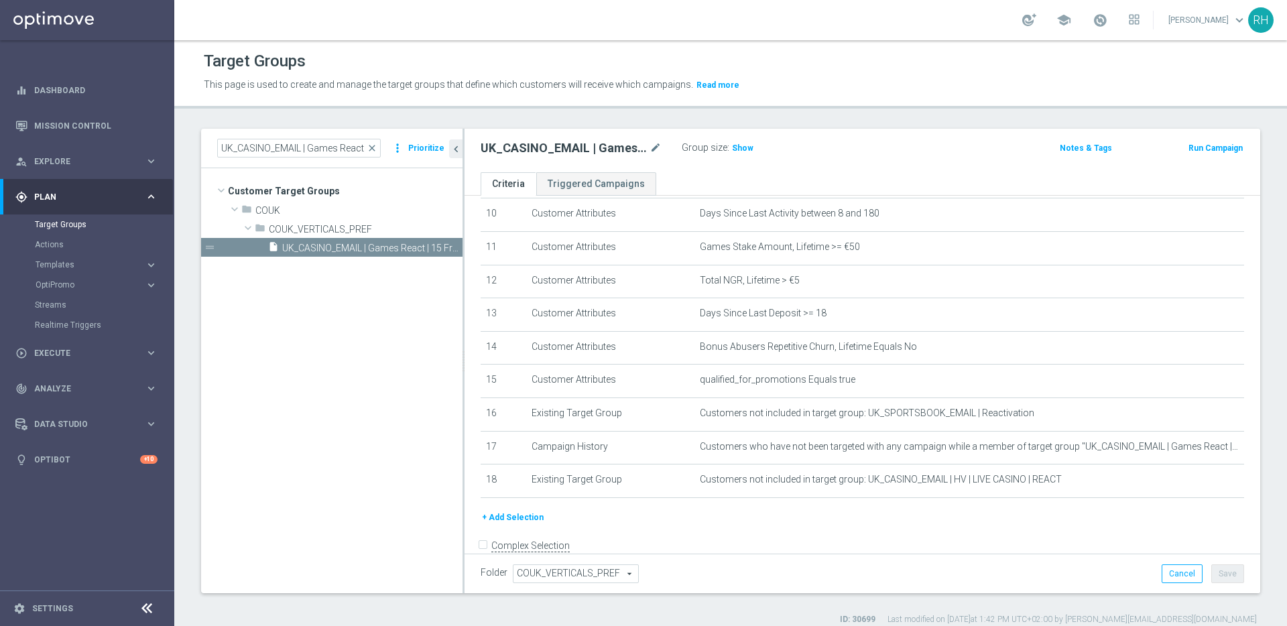
scroll to position [363, 0]
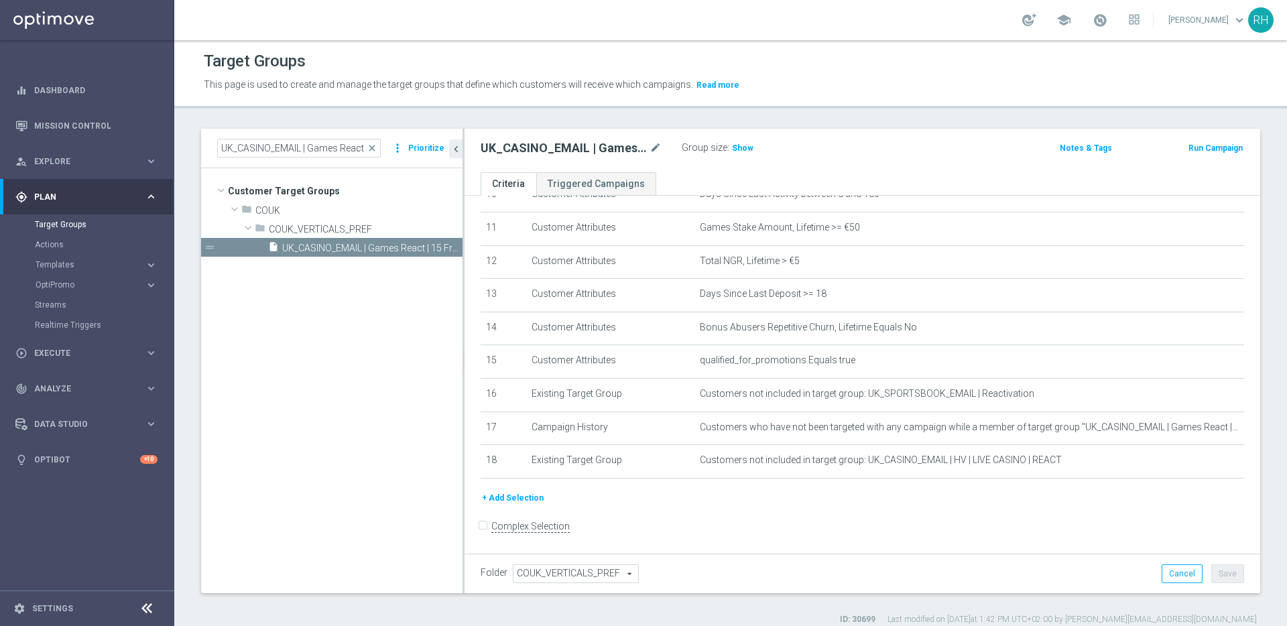
click at [1039, 525] on form "Complex Selection Invalid Expression" at bounding box center [862, 540] width 763 height 50
